Goal: Browse casually: Explore the website without a specific task or goal

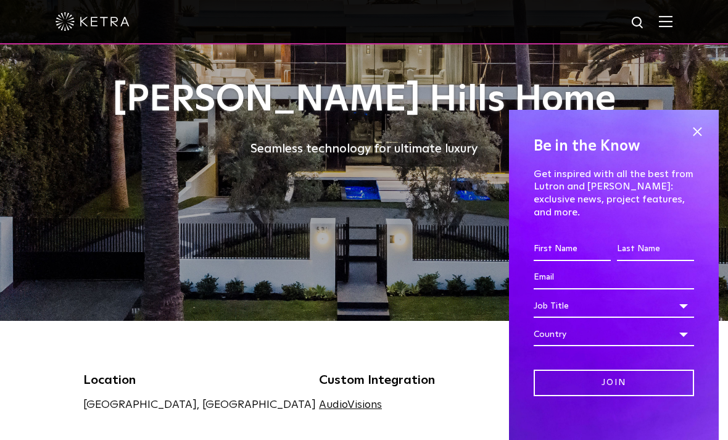
click at [704, 141] on span at bounding box center [697, 131] width 19 height 19
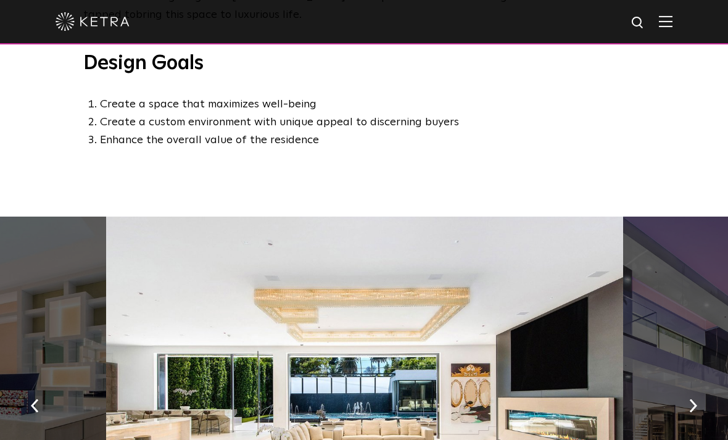
scroll to position [645, 0]
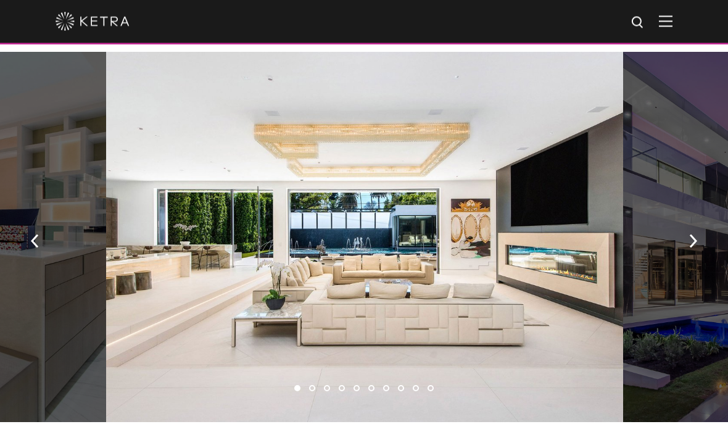
click at [697, 220] on button "button" at bounding box center [693, 241] width 27 height 43
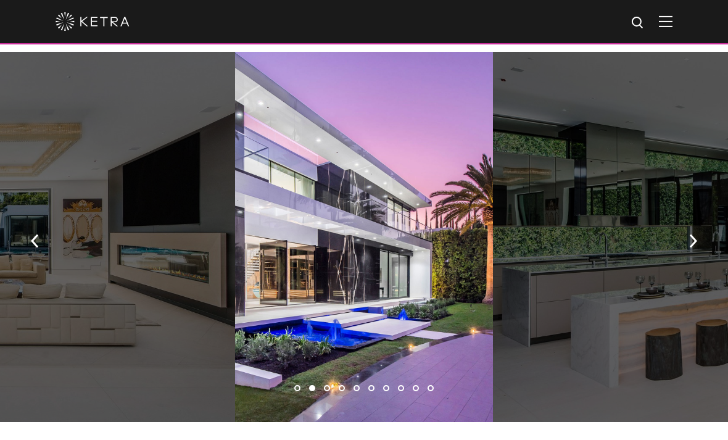
click at [36, 234] on img "button" at bounding box center [35, 241] width 8 height 14
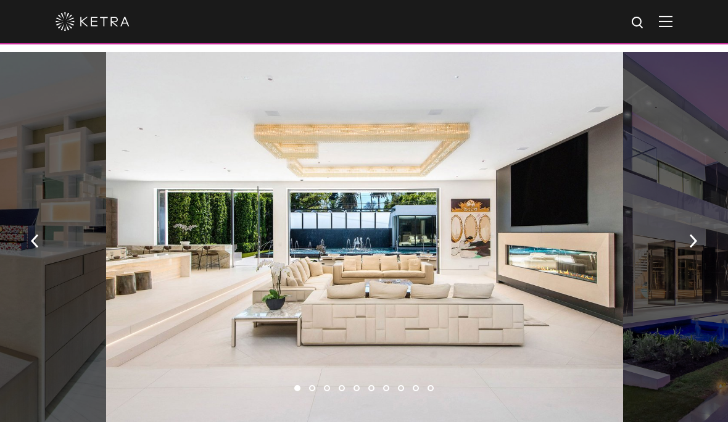
click at [690, 239] on button "button" at bounding box center [693, 240] width 27 height 43
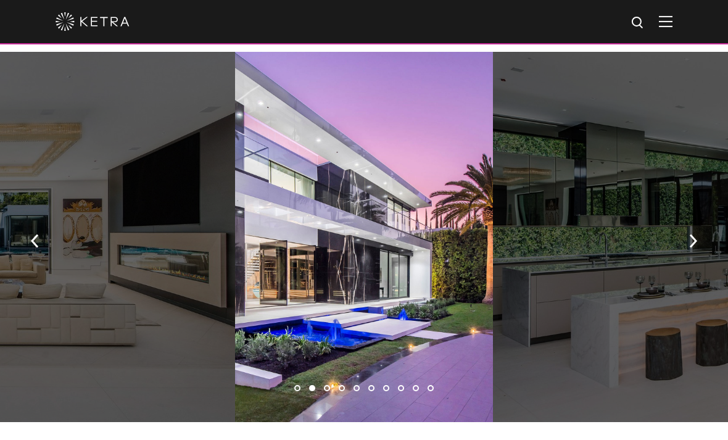
click at [685, 234] on button "button" at bounding box center [693, 240] width 27 height 43
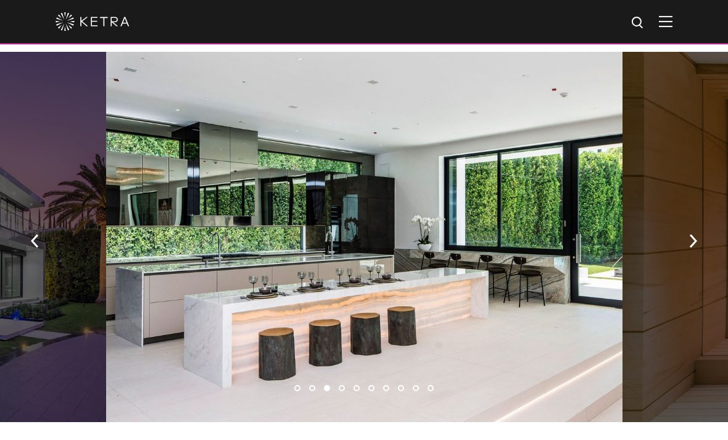
click at [705, 231] on button "button" at bounding box center [693, 240] width 27 height 43
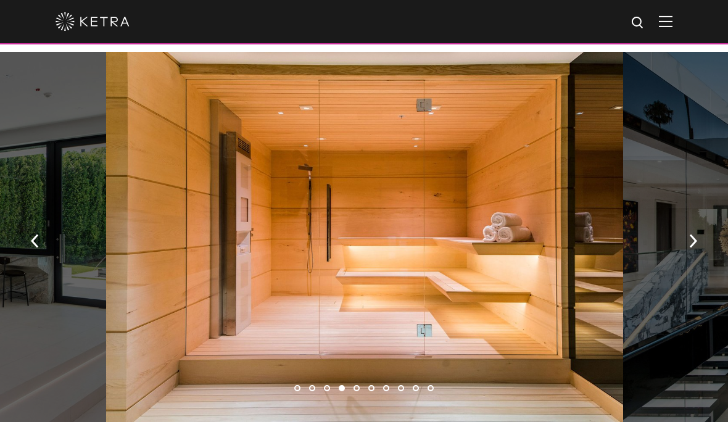
click at [693, 238] on button "button" at bounding box center [693, 240] width 27 height 43
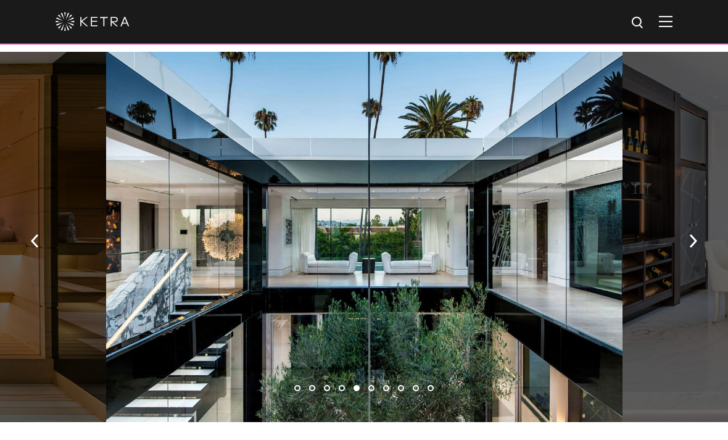
click at [699, 239] on button "button" at bounding box center [693, 240] width 27 height 43
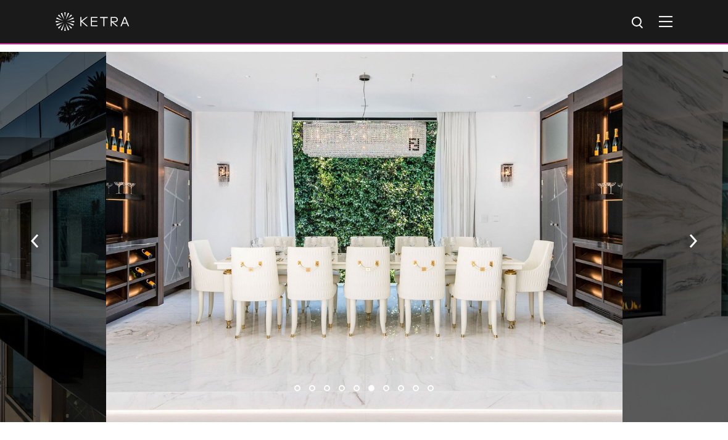
click at [691, 237] on button "button" at bounding box center [693, 240] width 27 height 43
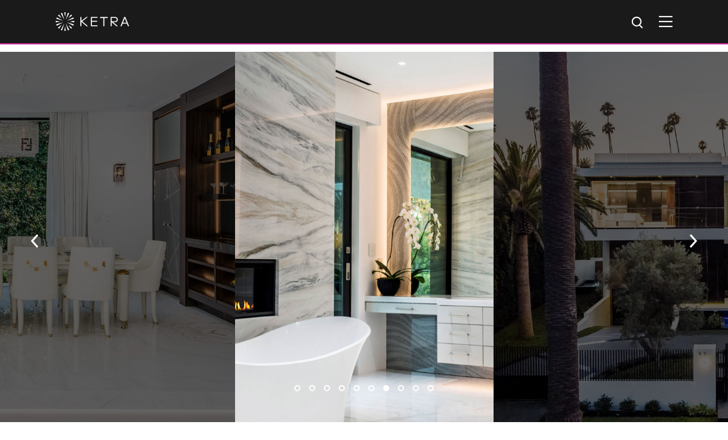
click at [696, 234] on button "button" at bounding box center [693, 240] width 27 height 43
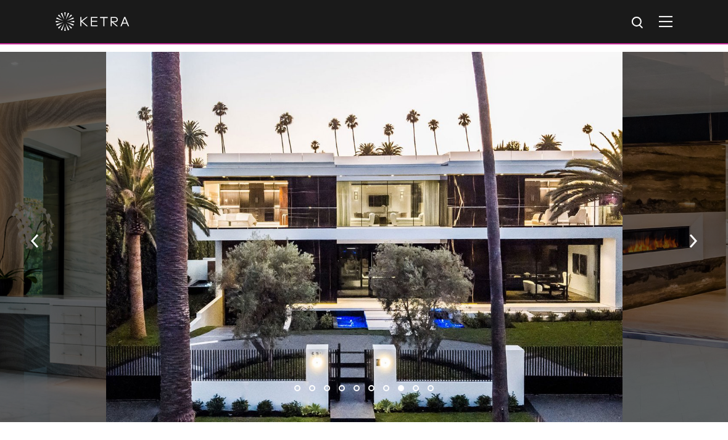
click at [690, 236] on button "button" at bounding box center [693, 240] width 27 height 43
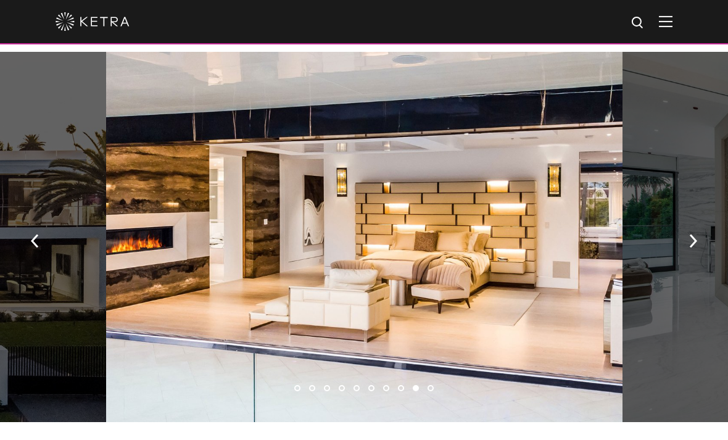
click at [686, 239] on button "button" at bounding box center [693, 240] width 27 height 43
